Goal: Information Seeking & Learning: Learn about a topic

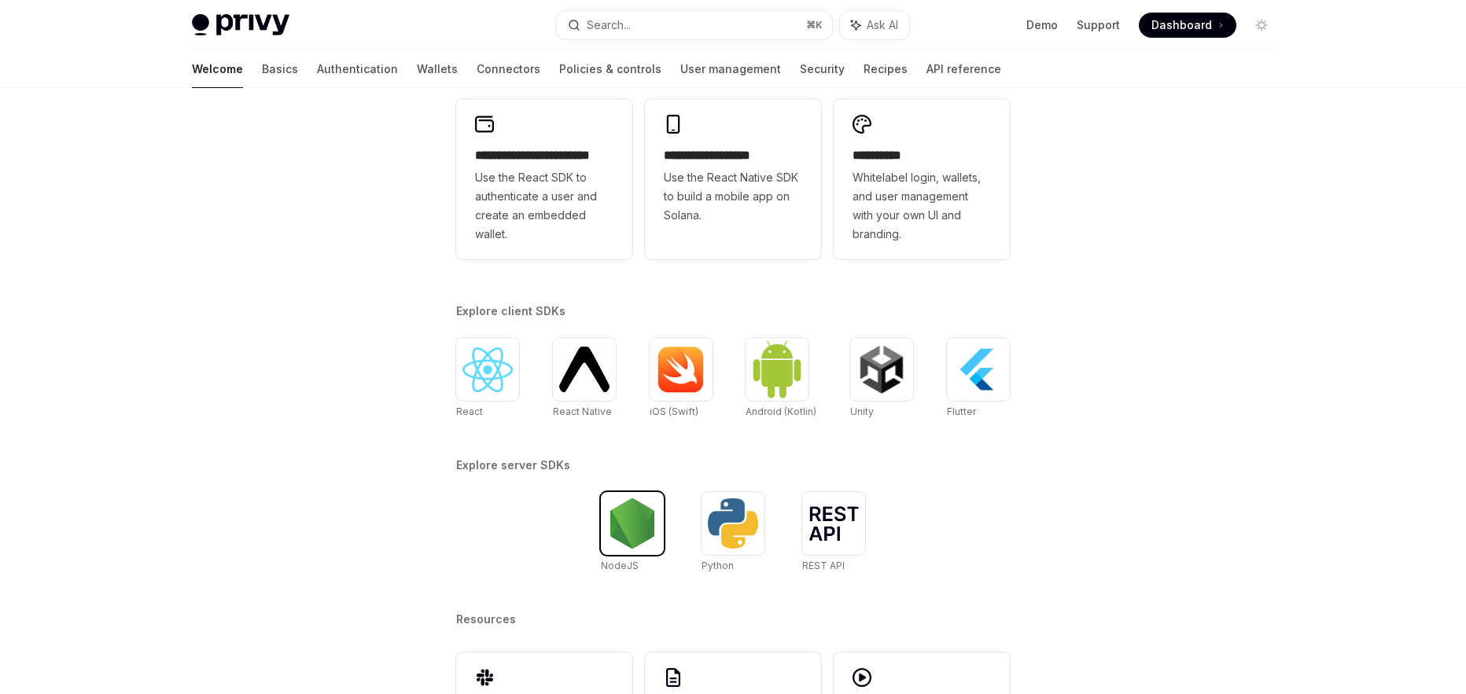
scroll to position [315, 0]
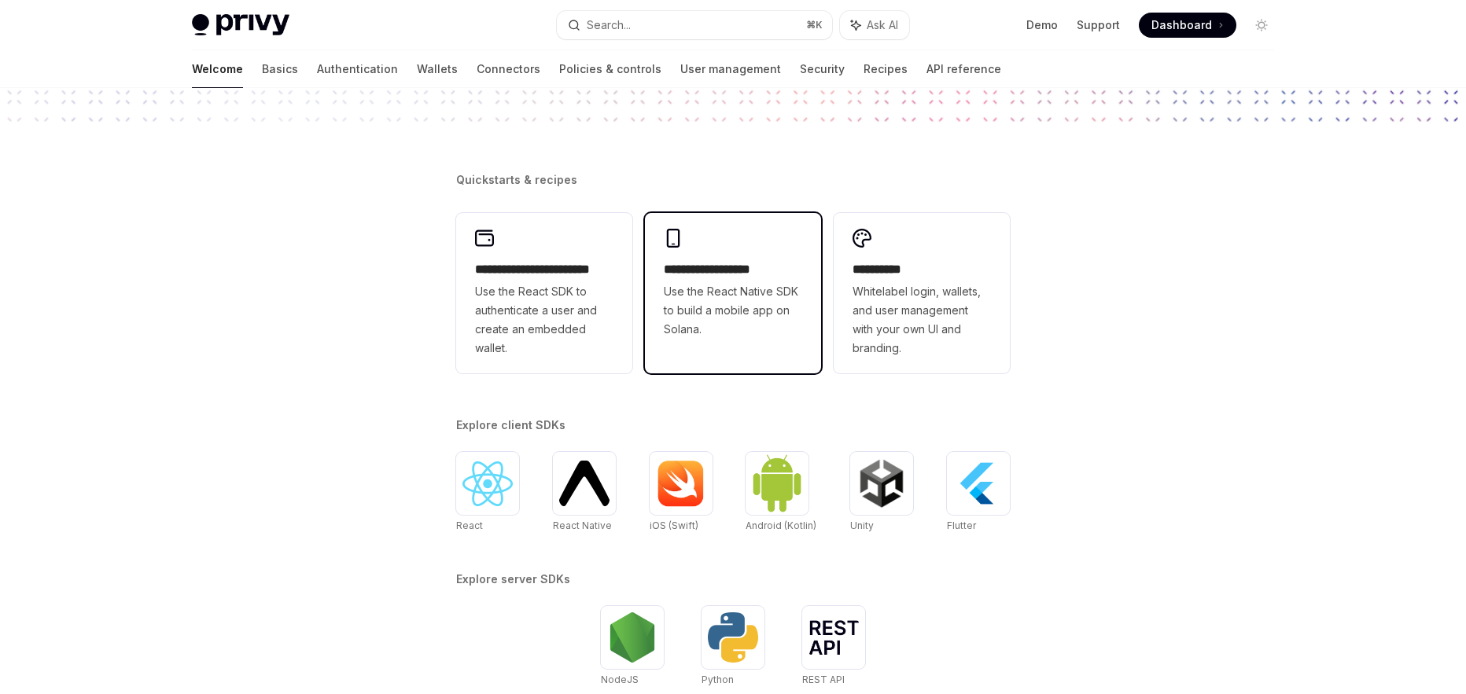
click at [763, 317] on span "Use the React Native SDK to build a mobile app on Solana." at bounding box center [733, 310] width 138 height 57
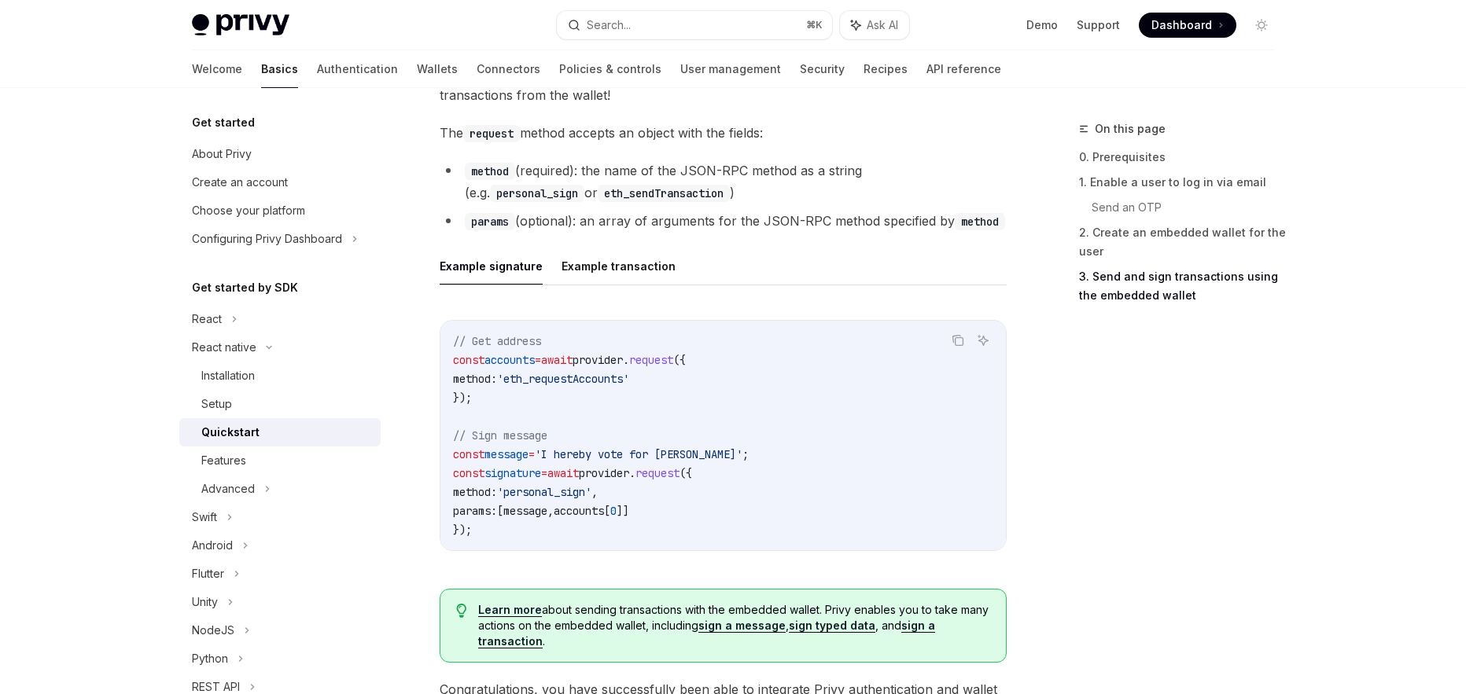
scroll to position [2182, 0]
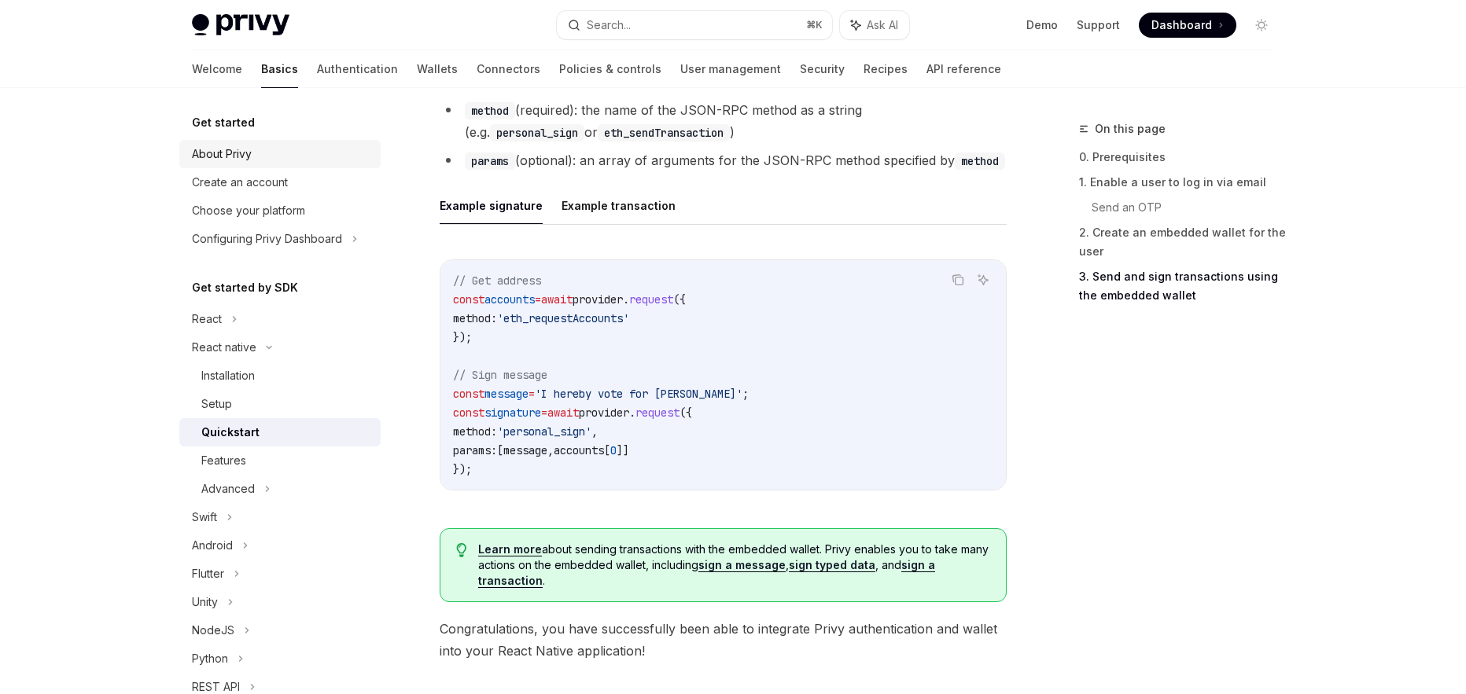
click at [223, 150] on div "About Privy" at bounding box center [222, 154] width 60 height 19
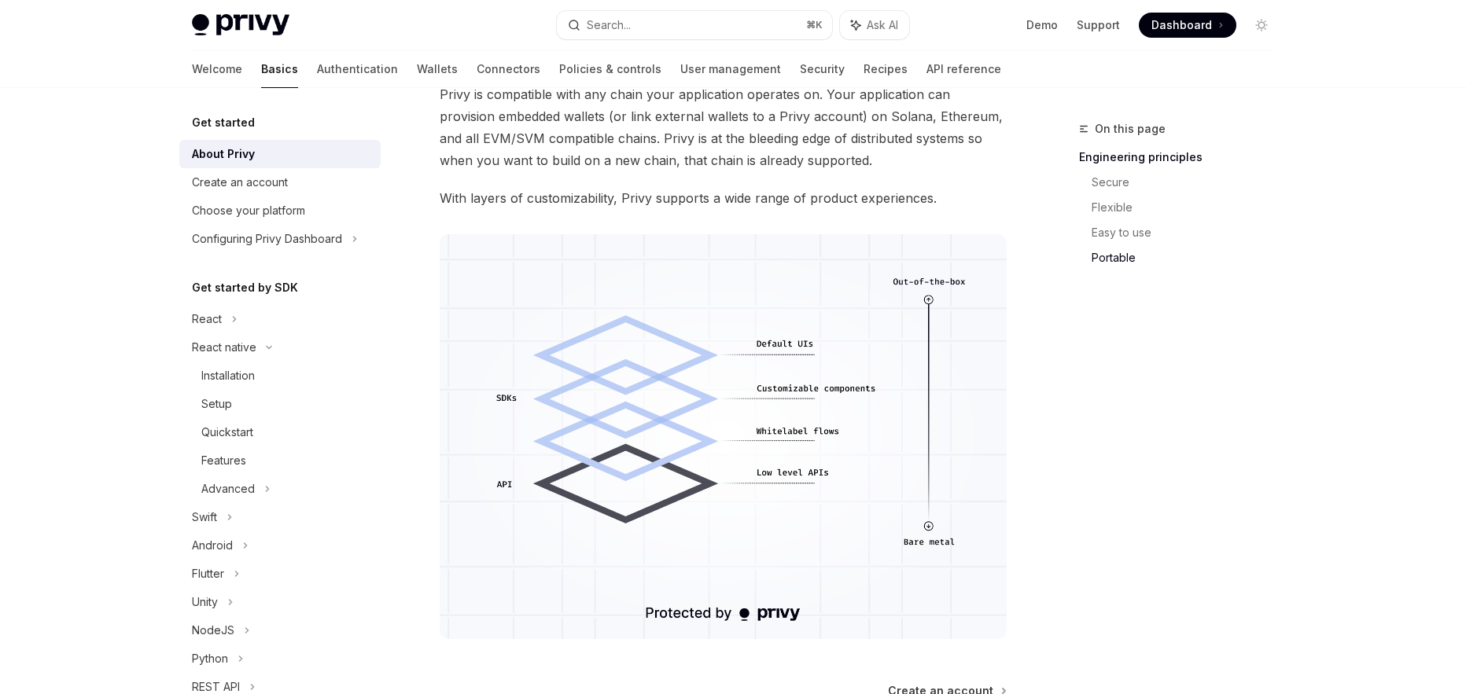
scroll to position [1363, 0]
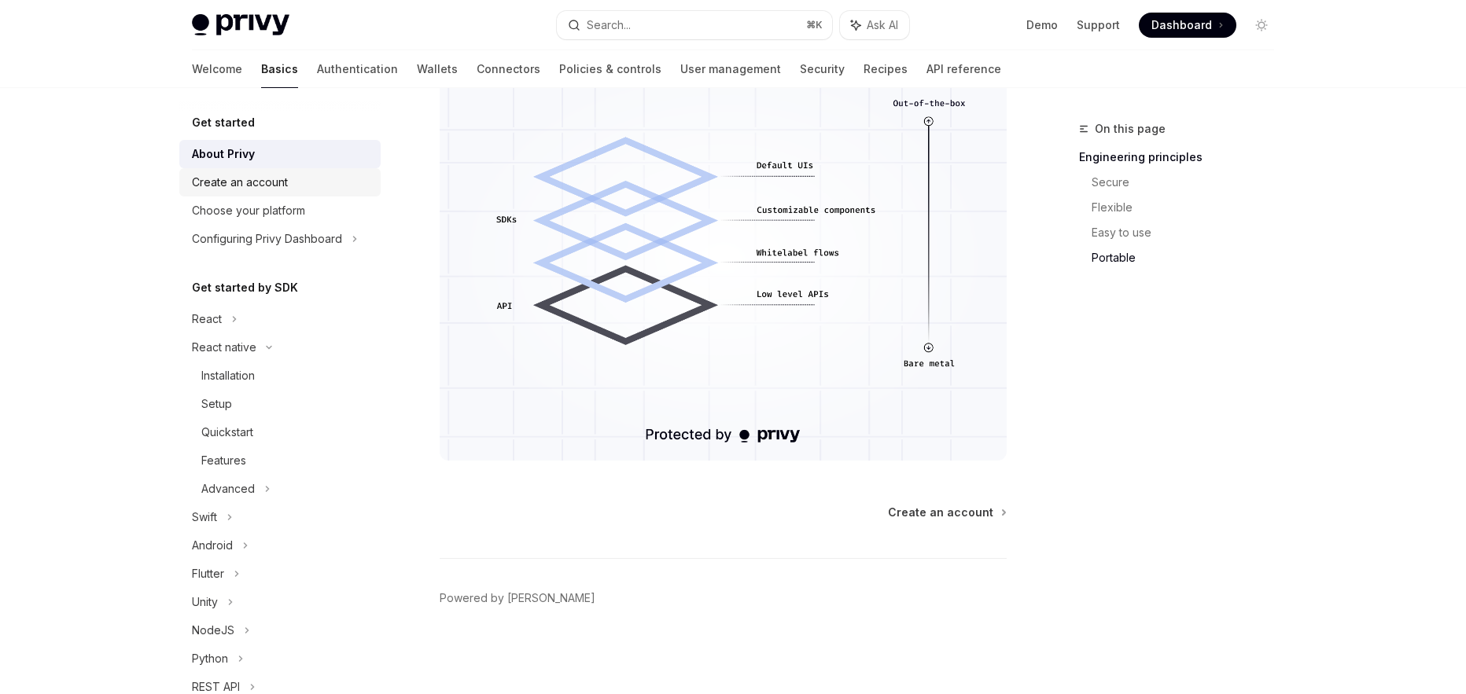
click at [245, 182] on div "Create an account" at bounding box center [240, 182] width 96 height 19
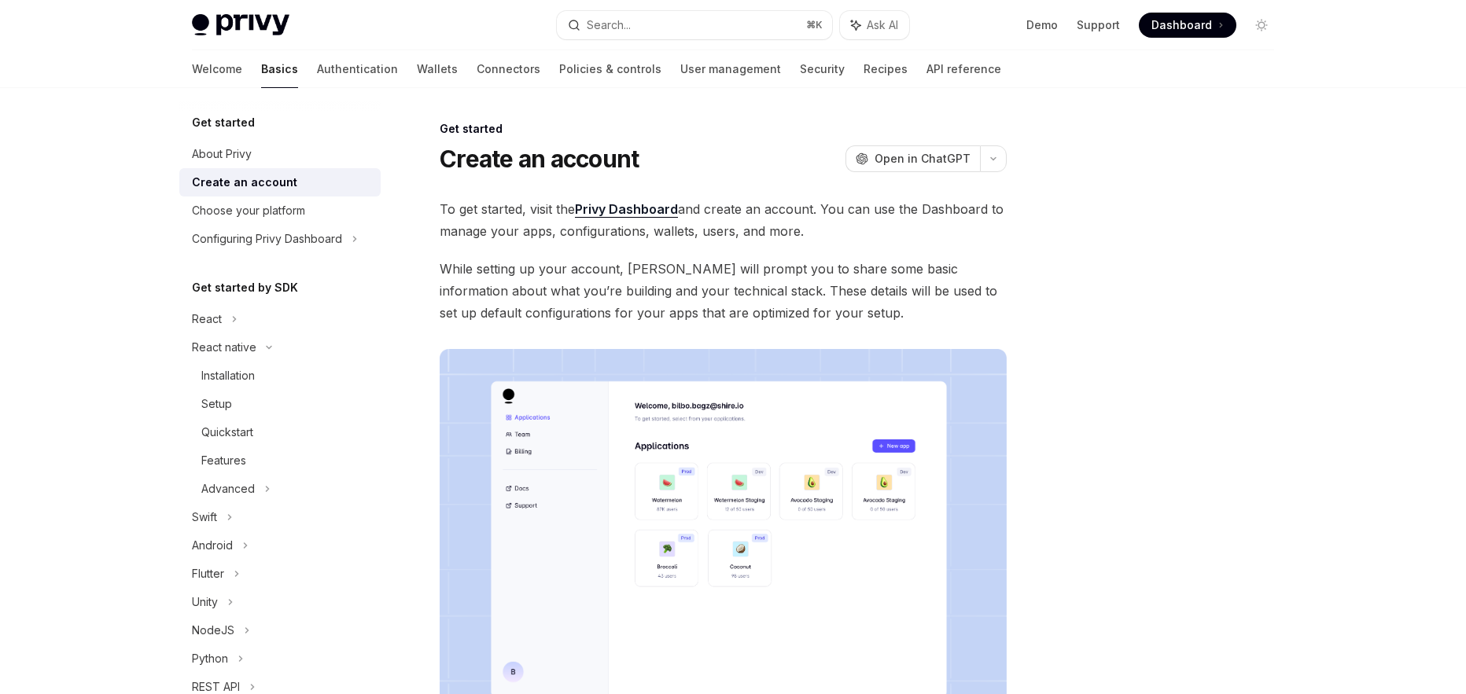
scroll to position [267, 0]
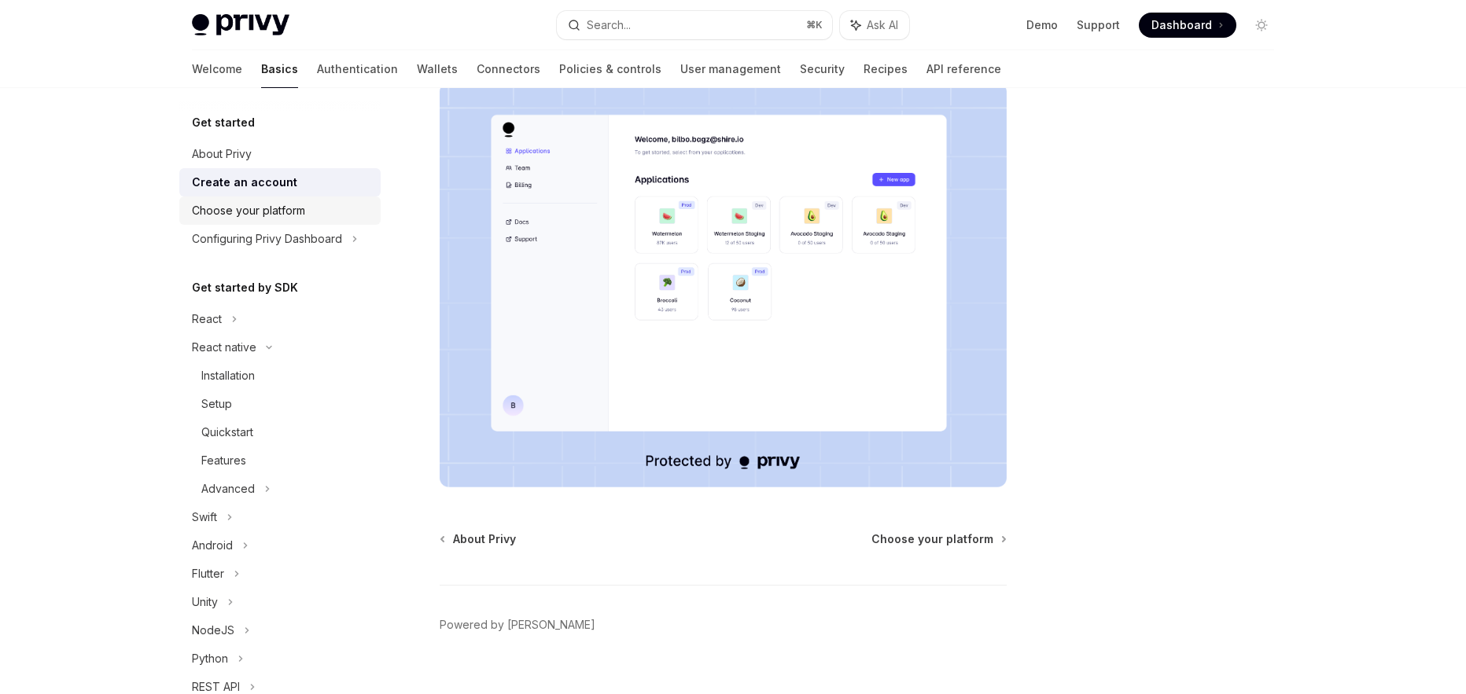
click at [281, 215] on div "Choose your platform" at bounding box center [248, 210] width 113 height 19
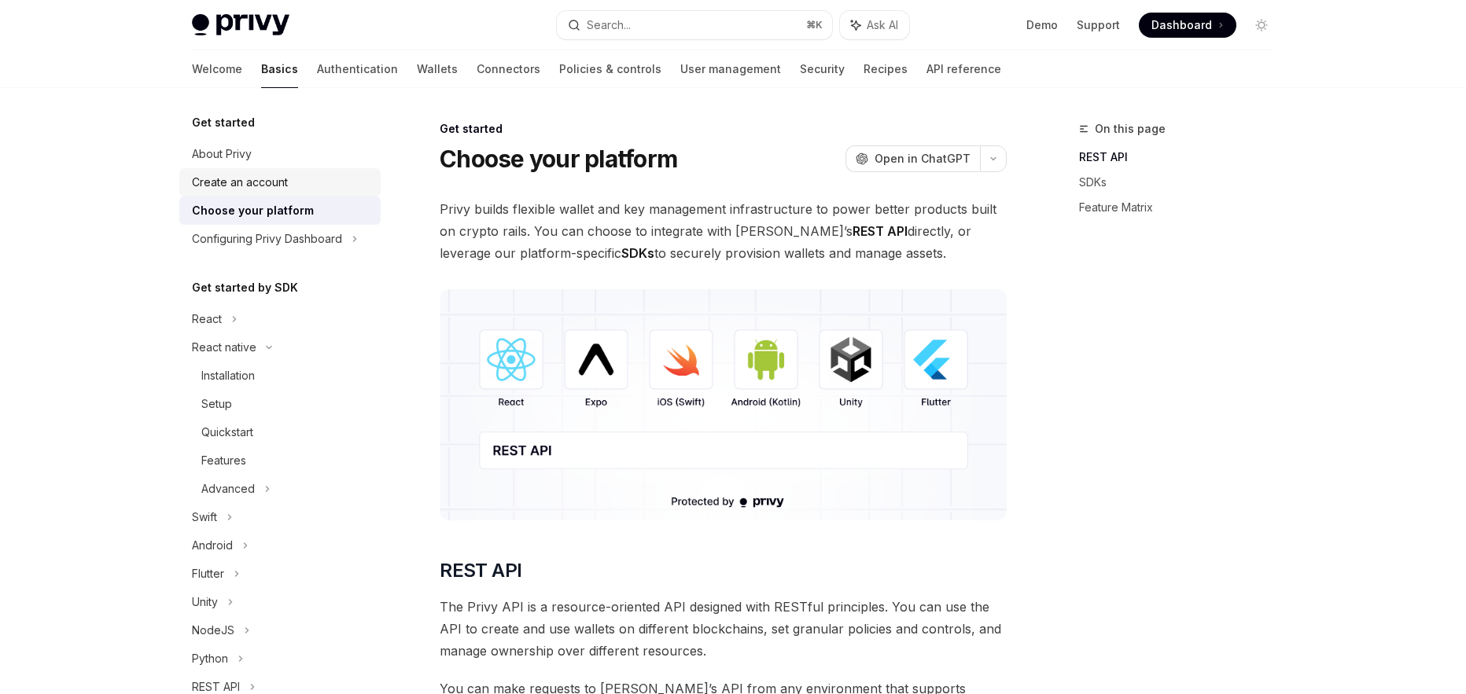
click at [265, 186] on div "Create an account" at bounding box center [240, 182] width 96 height 19
type textarea "*"
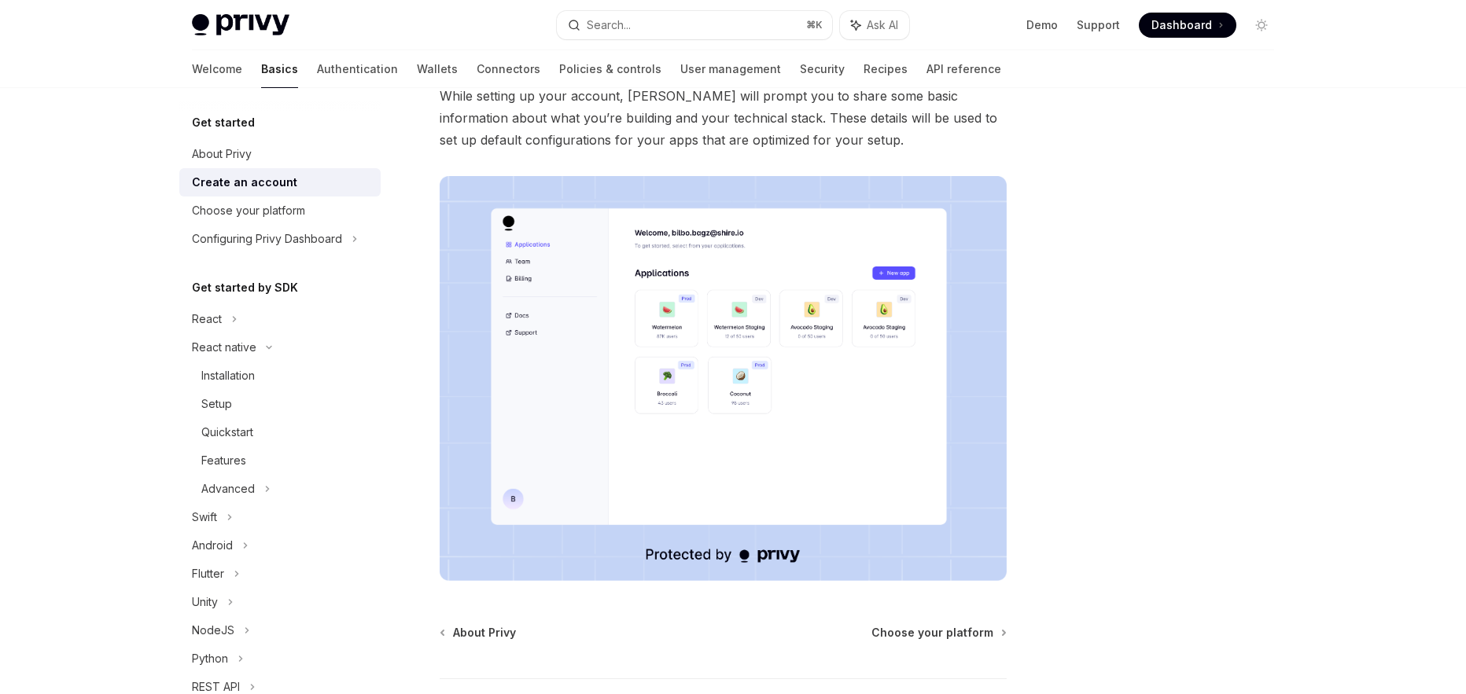
scroll to position [6, 0]
